Goal: Communication & Community: Answer question/provide support

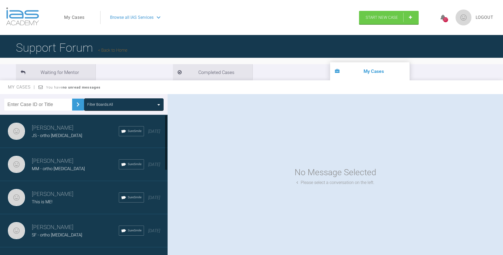
click at [60, 129] on h3 "Gordon Campbell" at bounding box center [75, 128] width 87 height 9
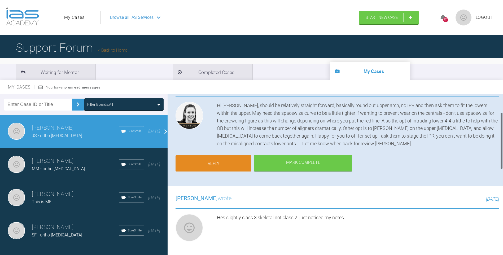
scroll to position [27, 0]
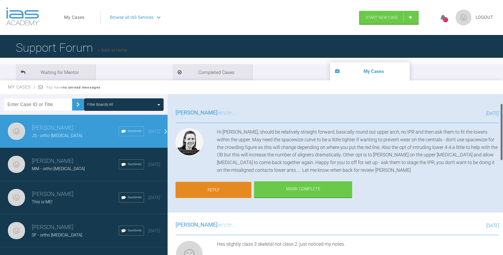
click at [238, 190] on link "Reply" at bounding box center [214, 190] width 76 height 16
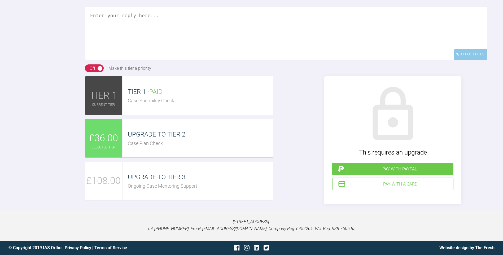
scroll to position [680, 0]
click at [112, 146] on span "£36.00" at bounding box center [103, 138] width 29 height 15
click at [401, 188] on div "Pay with a Card" at bounding box center [400, 184] width 102 height 7
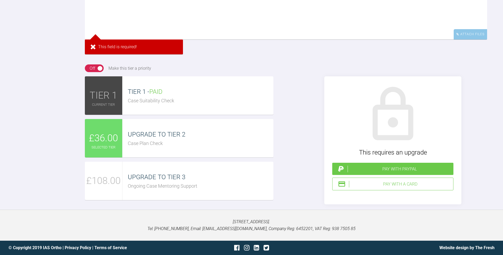
scroll to position [719, 0]
click at [397, 184] on div "Pay with a Card" at bounding box center [400, 184] width 102 height 7
click at [115, 146] on div "£36.00" at bounding box center [104, 138] width 38 height 38
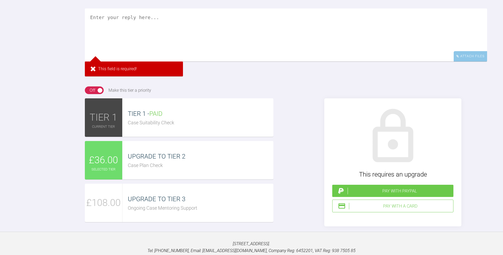
scroll to position [613, 0]
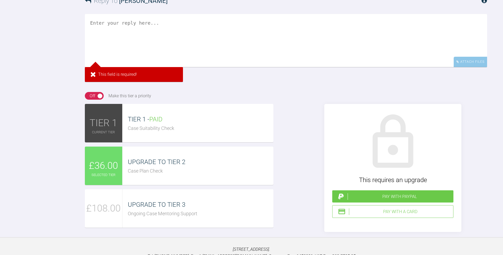
click at [151, 67] on textarea at bounding box center [286, 40] width 402 height 53
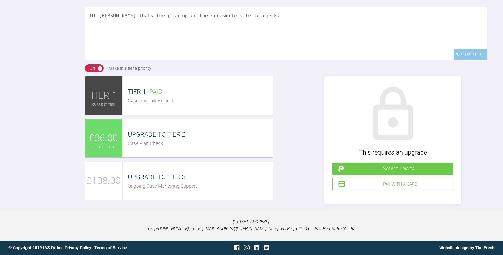
scroll to position [699, 0]
type textarea "HI Kelly thats the plan up on the suresmile site to check."
click at [372, 183] on div "Pay with a Card" at bounding box center [400, 184] width 102 height 7
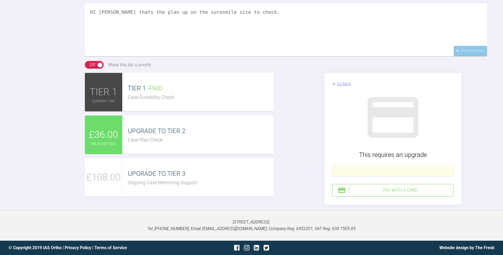
click at [419, 194] on div "Pay with a Card" at bounding box center [400, 190] width 102 height 7
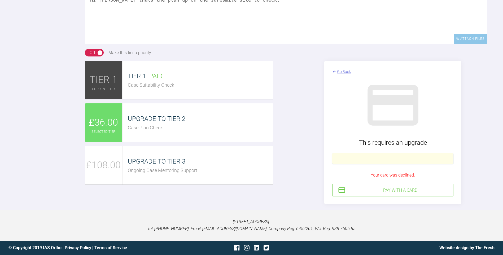
click at [397, 164] on div at bounding box center [392, 158] width 121 height 11
